Goal: Check status

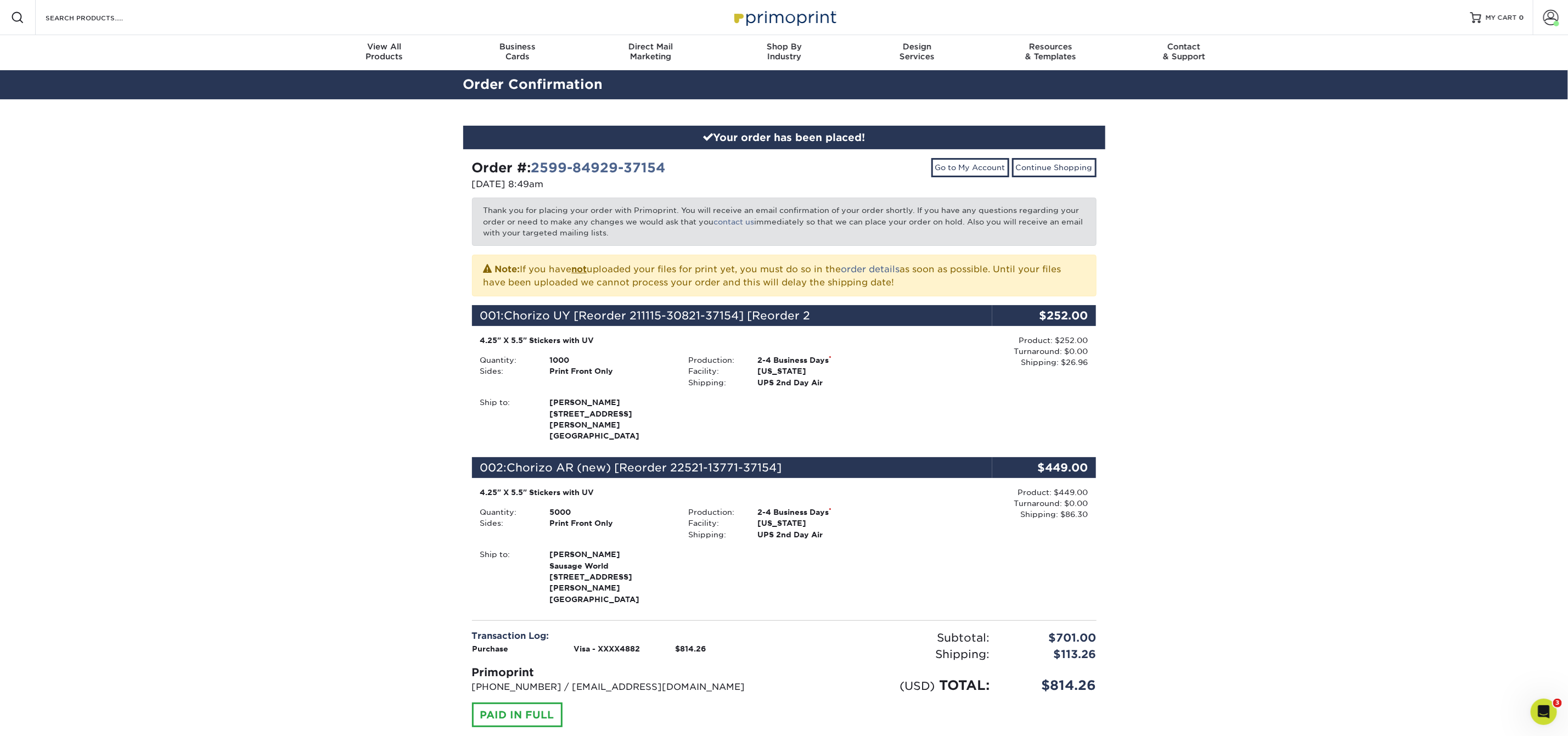
click at [731, 173] on div "Order #: 2599-84929-37154" at bounding box center [623, 168] width 304 height 20
click at [1551, 17] on span at bounding box center [1551, 18] width 15 height 15
click at [1455, 124] on link "Order History" at bounding box center [1486, 132] width 137 height 15
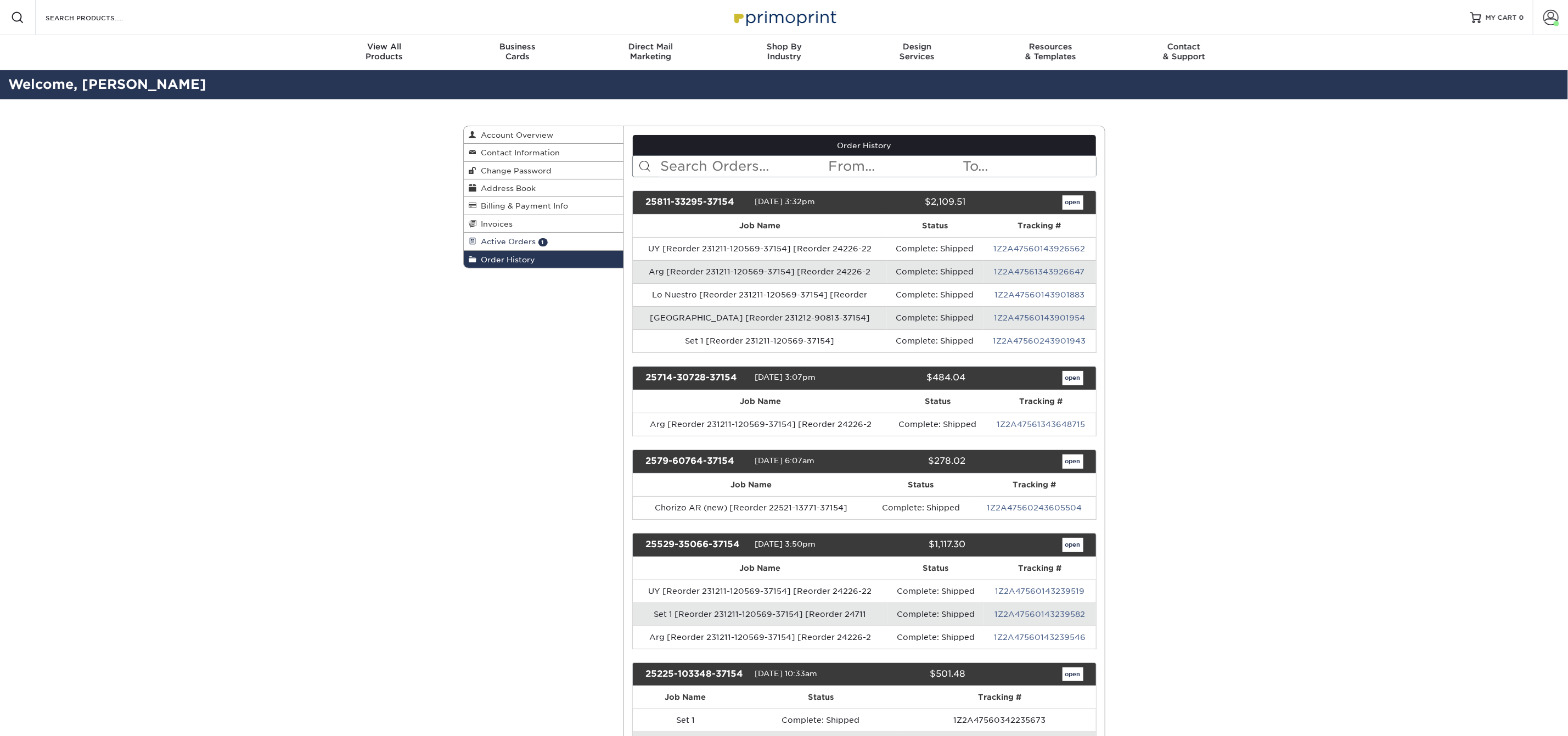
click at [512, 238] on span "Active Orders" at bounding box center [506, 242] width 59 height 9
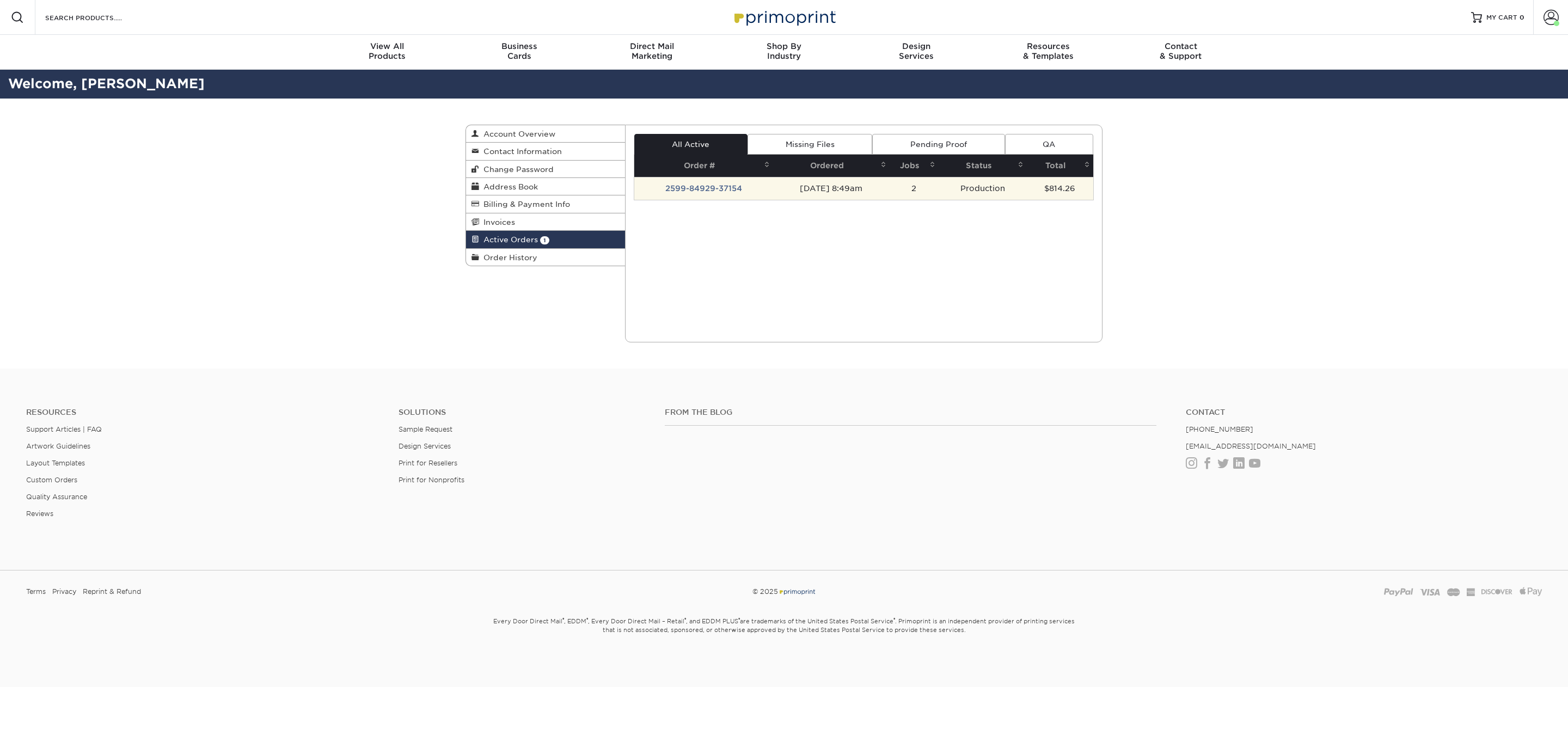
click at [797, 188] on td "[DATE] 8:49am" at bounding box center [831, 188] width 117 height 23
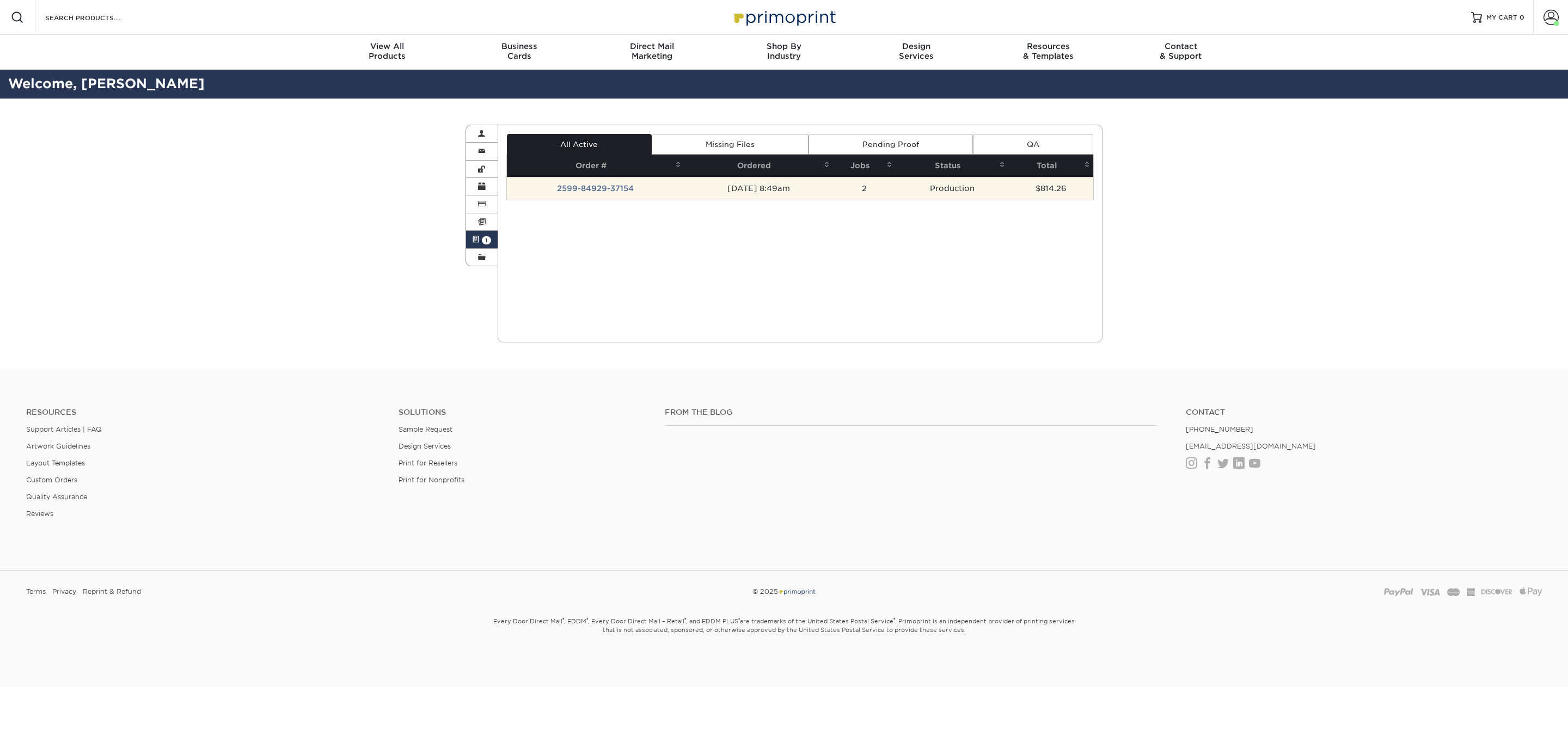
click at [593, 186] on td "2599-84929-37154" at bounding box center [595, 188] width 178 height 23
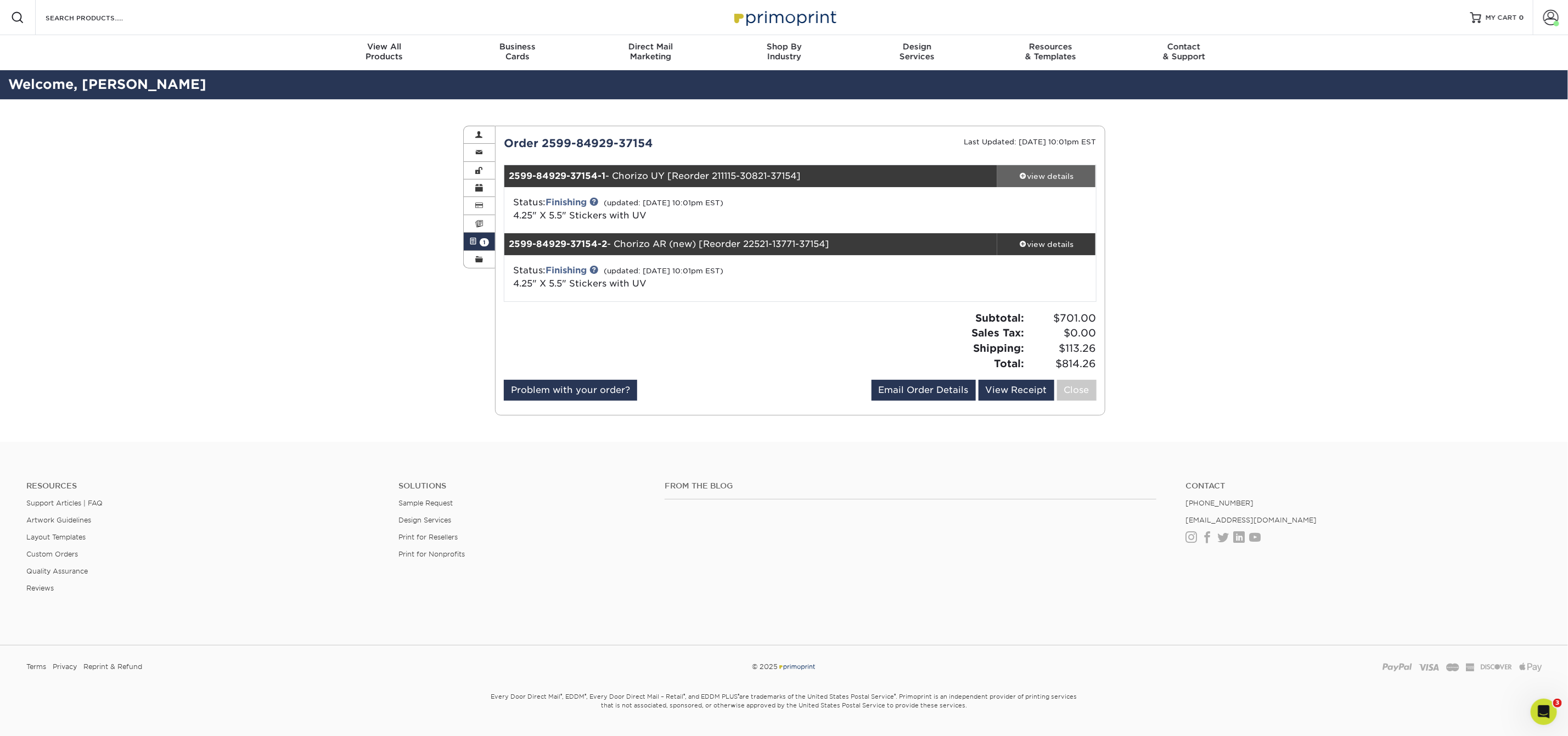
click at [1046, 176] on div "view details" at bounding box center [1046, 176] width 99 height 11
